Goal: Task Accomplishment & Management: Manage account settings

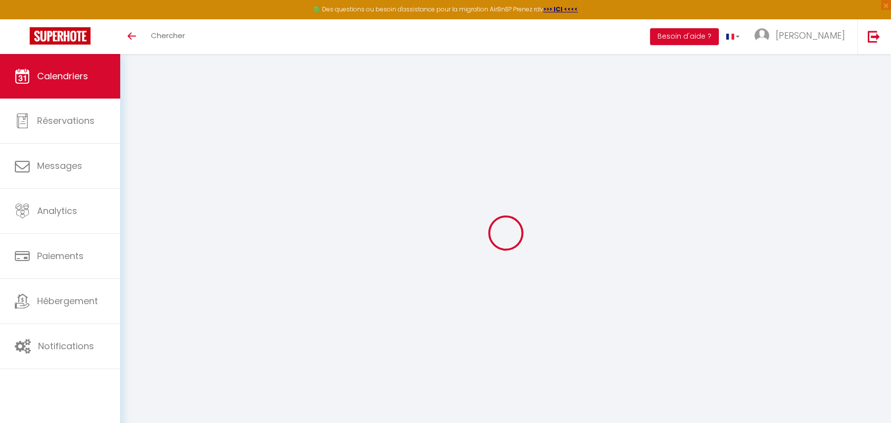
scroll to position [54, 0]
click at [68, 84] on link "Calendriers" at bounding box center [60, 76] width 120 height 45
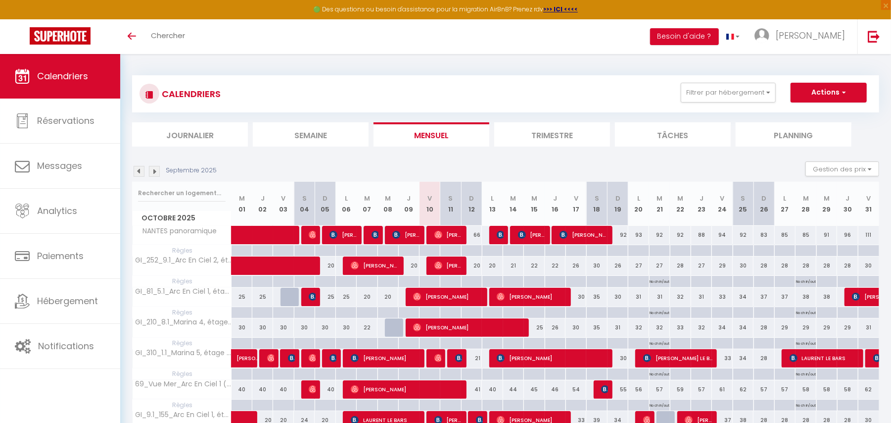
scroll to position [54, 0]
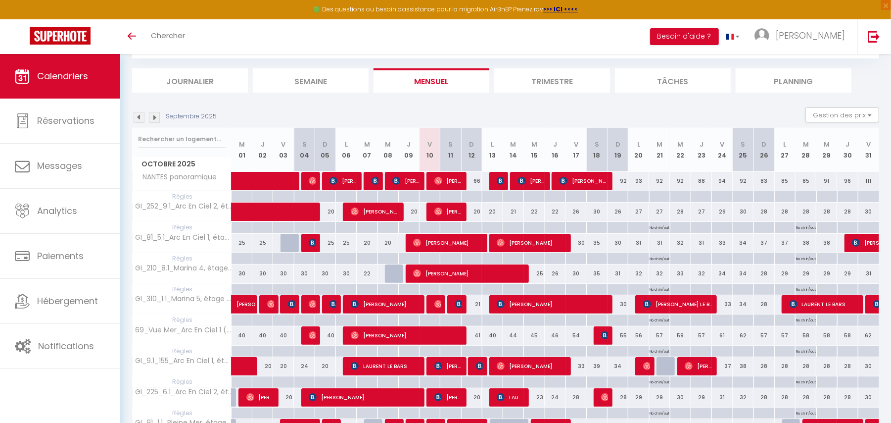
drag, startPoint x: 490, startPoint y: 173, endPoint x: 864, endPoint y: 122, distance: 378.2
click at [478, 209] on div "20" at bounding box center [471, 211] width 21 height 18
type input "20"
type input "Dim 12 Octobre 2025"
type input "Lun 13 Octobre 2025"
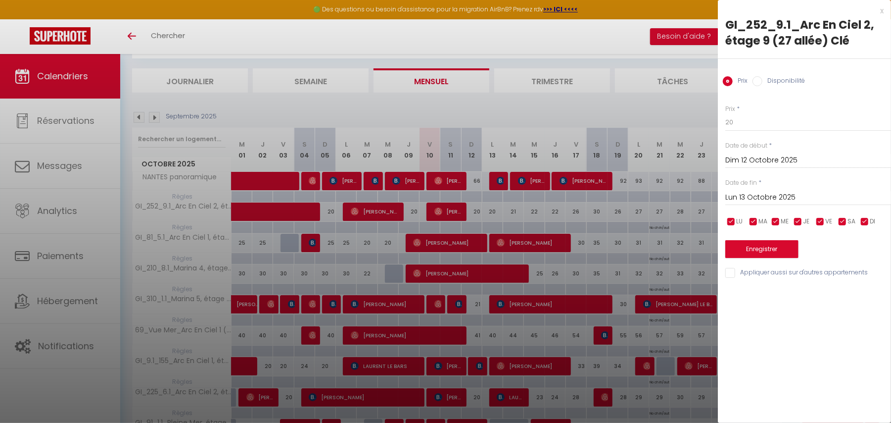
click at [884, 14] on div "x GI_252_9.1_Arc En Ciel 2, étage 9 (27 allée) Clé Prix Disponibilité Prix * 20…" at bounding box center [804, 144] width 173 height 289
click at [883, 12] on div "x" at bounding box center [801, 11] width 166 height 12
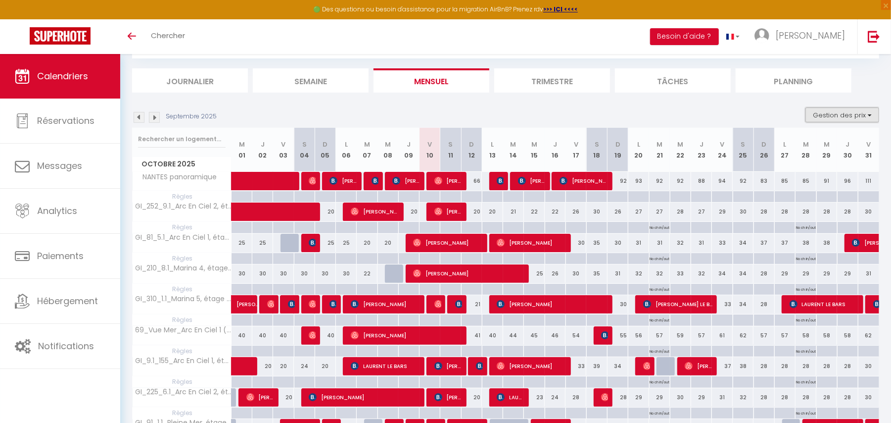
click at [843, 109] on button "Gestion des prix" at bounding box center [843, 114] width 74 height 15
drag, startPoint x: 793, startPoint y: 147, endPoint x: 791, endPoint y: 169, distance: 21.9
click at [794, 147] on input "Nb Nuits minimum" at bounding box center [834, 146] width 89 height 10
checkbox input "true"
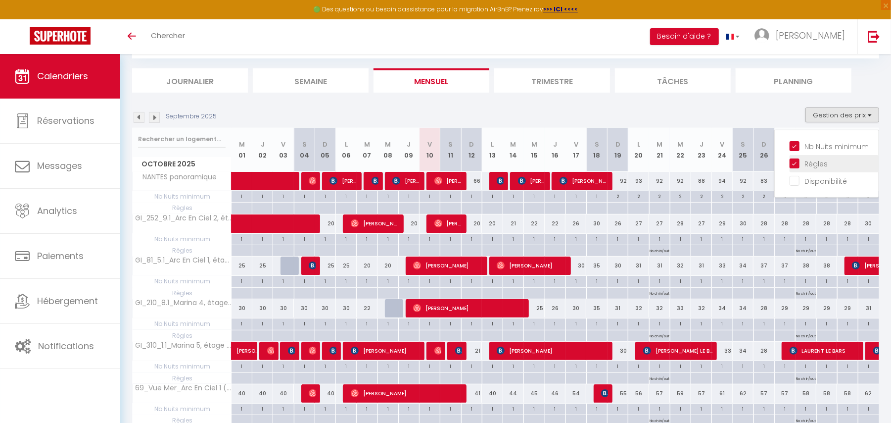
click at [792, 163] on input "Règles" at bounding box center [834, 163] width 89 height 10
checkbox input "false"
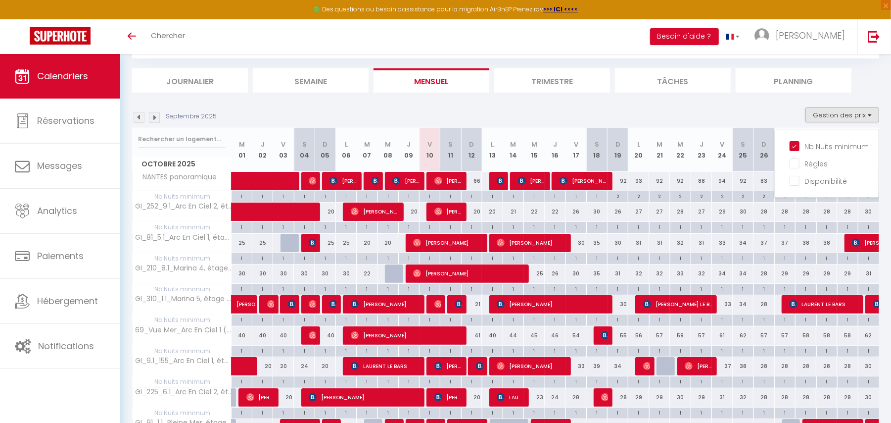
click at [493, 226] on div "1" at bounding box center [493, 226] width 20 height 9
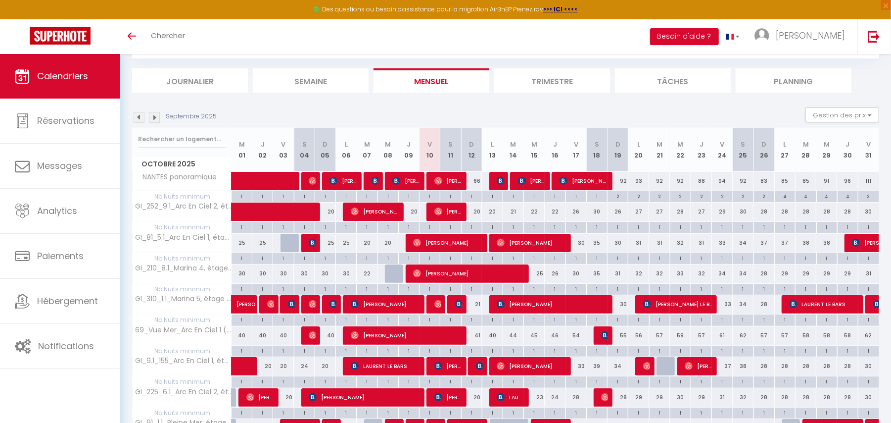
type input "1"
type input "Lun 13 Octobre 2025"
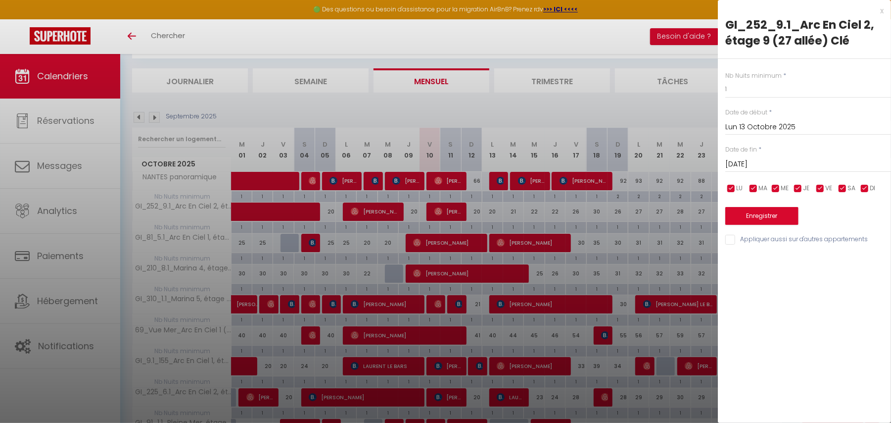
click at [794, 161] on input "Mar 14 Octobre 2025" at bounding box center [809, 164] width 166 height 13
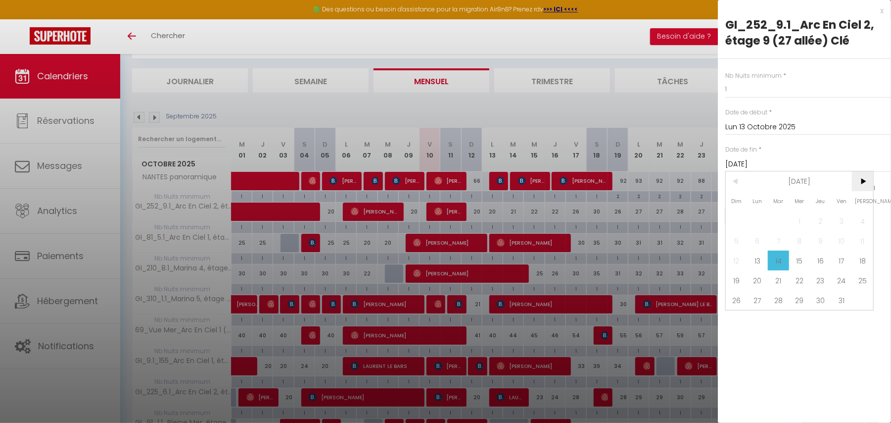
click at [867, 181] on span ">" at bounding box center [862, 181] width 21 height 20
click at [740, 317] on span "30" at bounding box center [736, 320] width 21 height 20
type input "Dim 30 Novembre 2025"
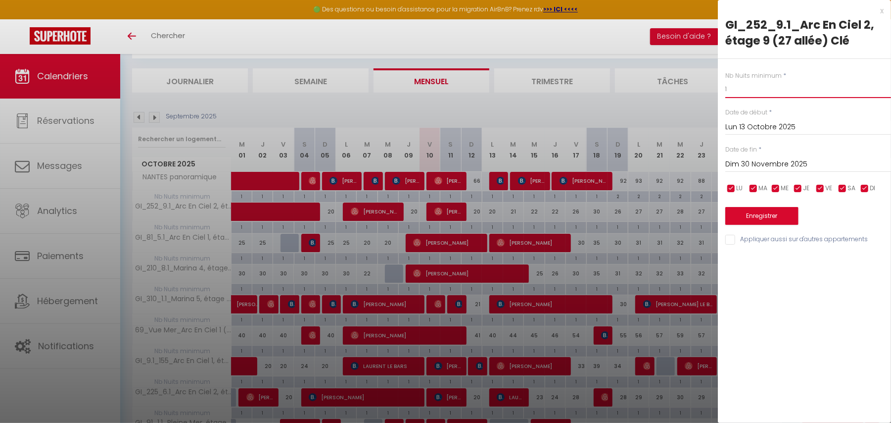
click at [737, 92] on input "1" at bounding box center [809, 89] width 166 height 18
type input "4"
click at [773, 213] on button "Enregistrer" at bounding box center [762, 216] width 73 height 18
type input "Dim 12 Octobre 2025"
type input "Sam 29 Novembre 2025"
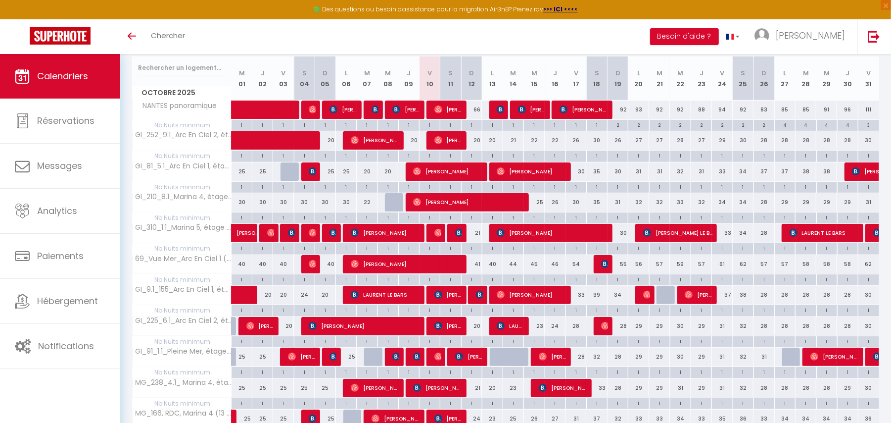
scroll to position [123, 0]
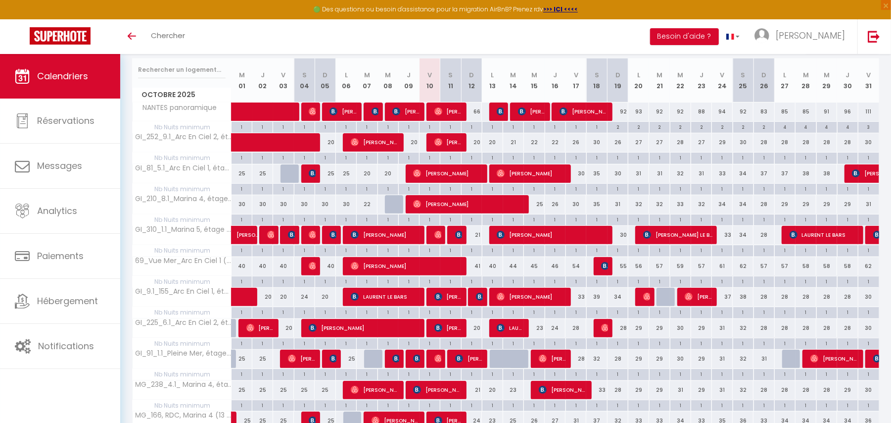
click at [600, 150] on div "30" at bounding box center [597, 142] width 21 height 18
type input "30"
type input "Sam 18 Octobre 2025"
type input "Dim 19 Octobre 2025"
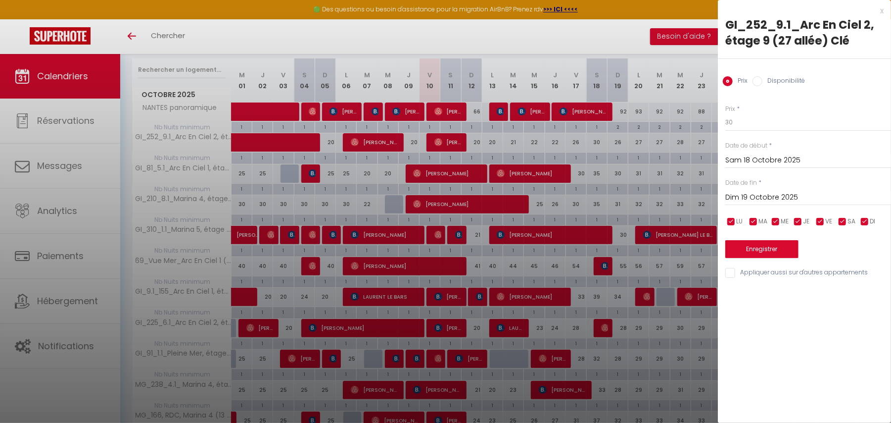
click at [881, 11] on div "x" at bounding box center [801, 11] width 166 height 12
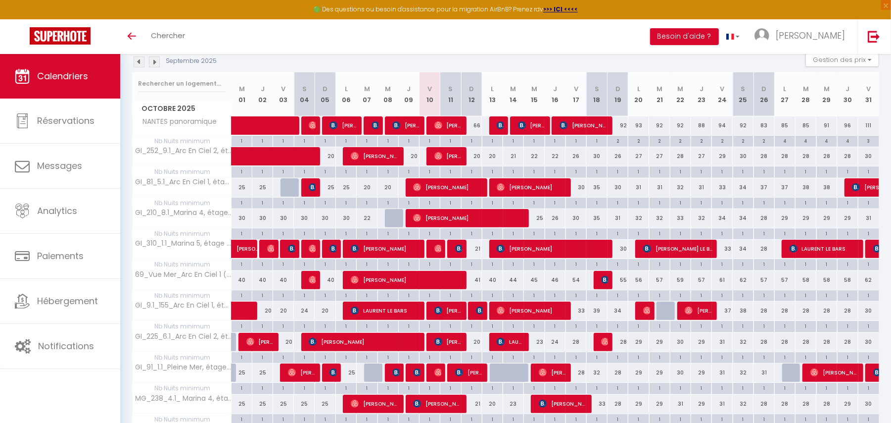
scroll to position [106, 0]
